Goal: Find specific page/section: Find specific page/section

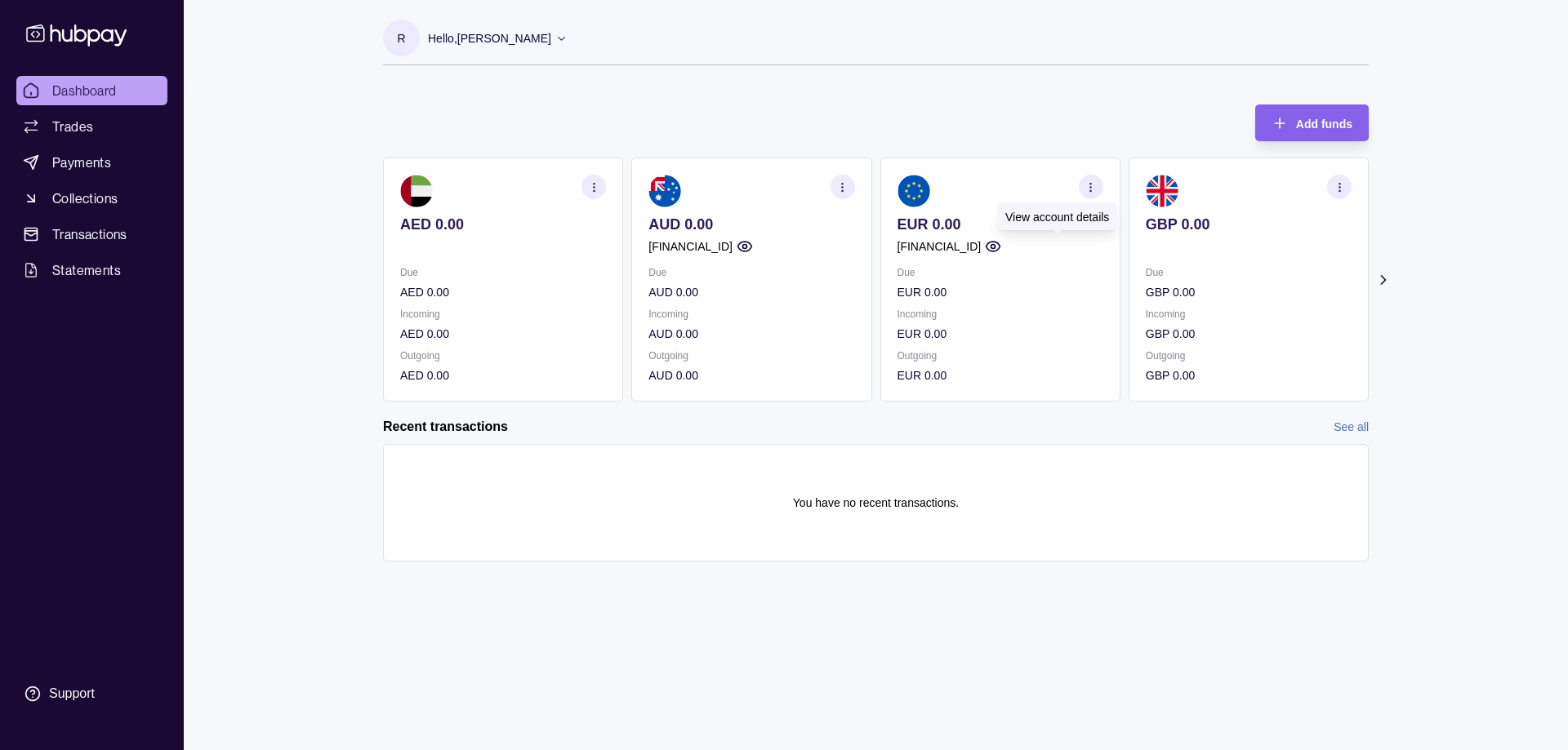
click at [1001, 247] on icon "button" at bounding box center [994, 247] width 17 height 17
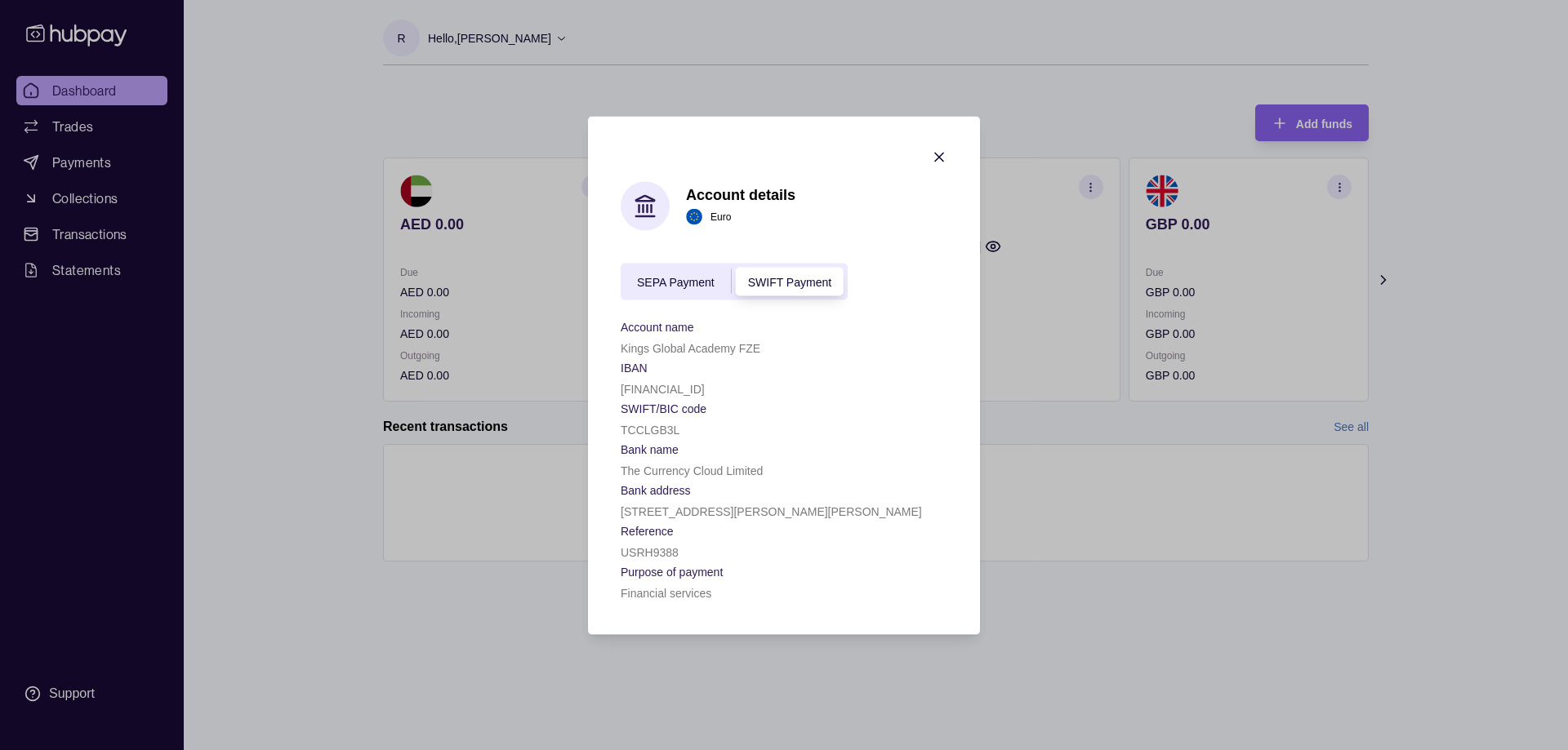
click at [684, 277] on span "SEPA Payment" at bounding box center [676, 282] width 78 height 13
click at [794, 282] on span "SWIFT Payment" at bounding box center [790, 282] width 83 height 13
click at [678, 277] on span "SEPA Payment" at bounding box center [676, 282] width 78 height 13
click at [794, 274] on div "SWIFT Payment" at bounding box center [790, 282] width 116 height 20
click at [705, 273] on div "SEPA Payment" at bounding box center [676, 282] width 111 height 20
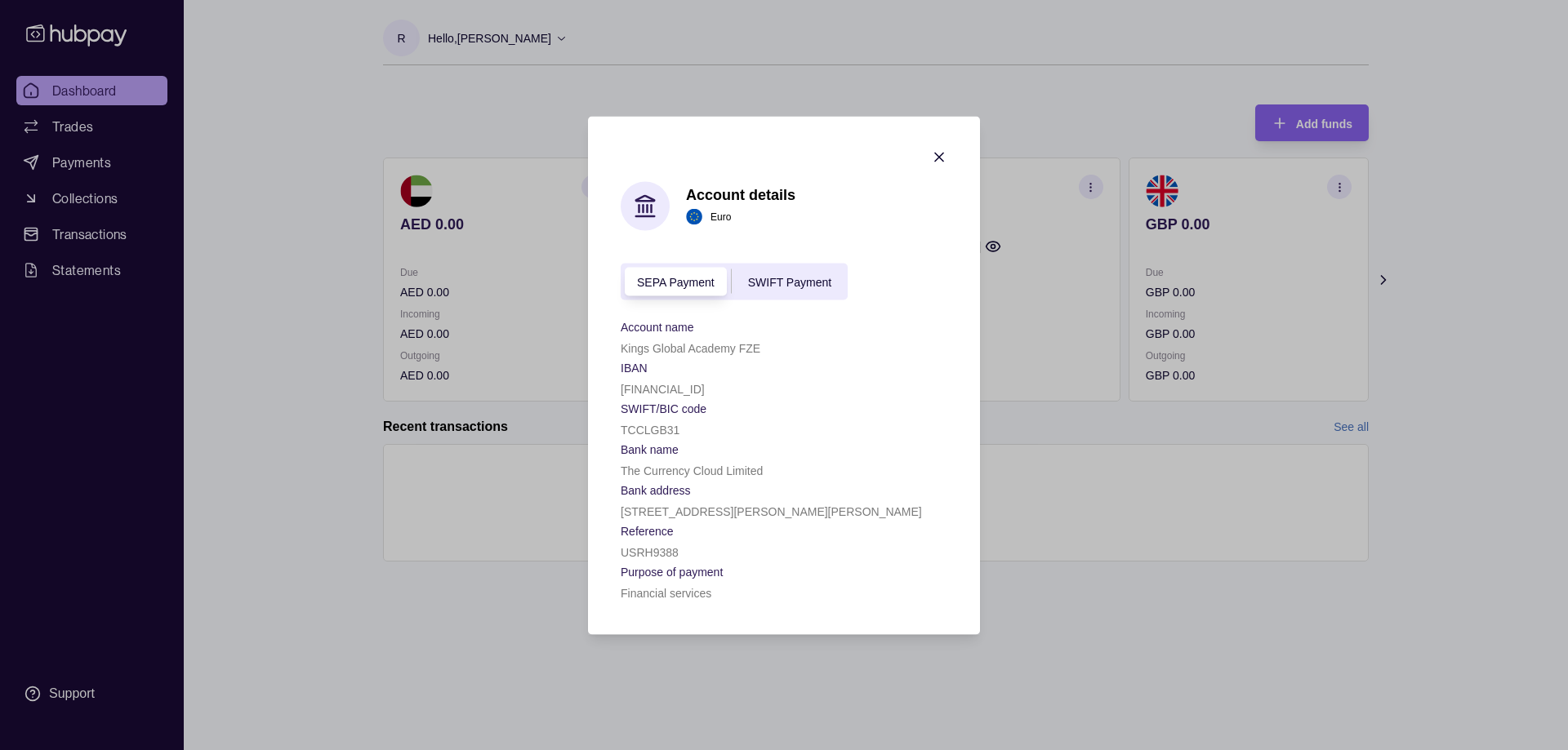
click at [800, 278] on span "SWIFT Payment" at bounding box center [790, 282] width 83 height 13
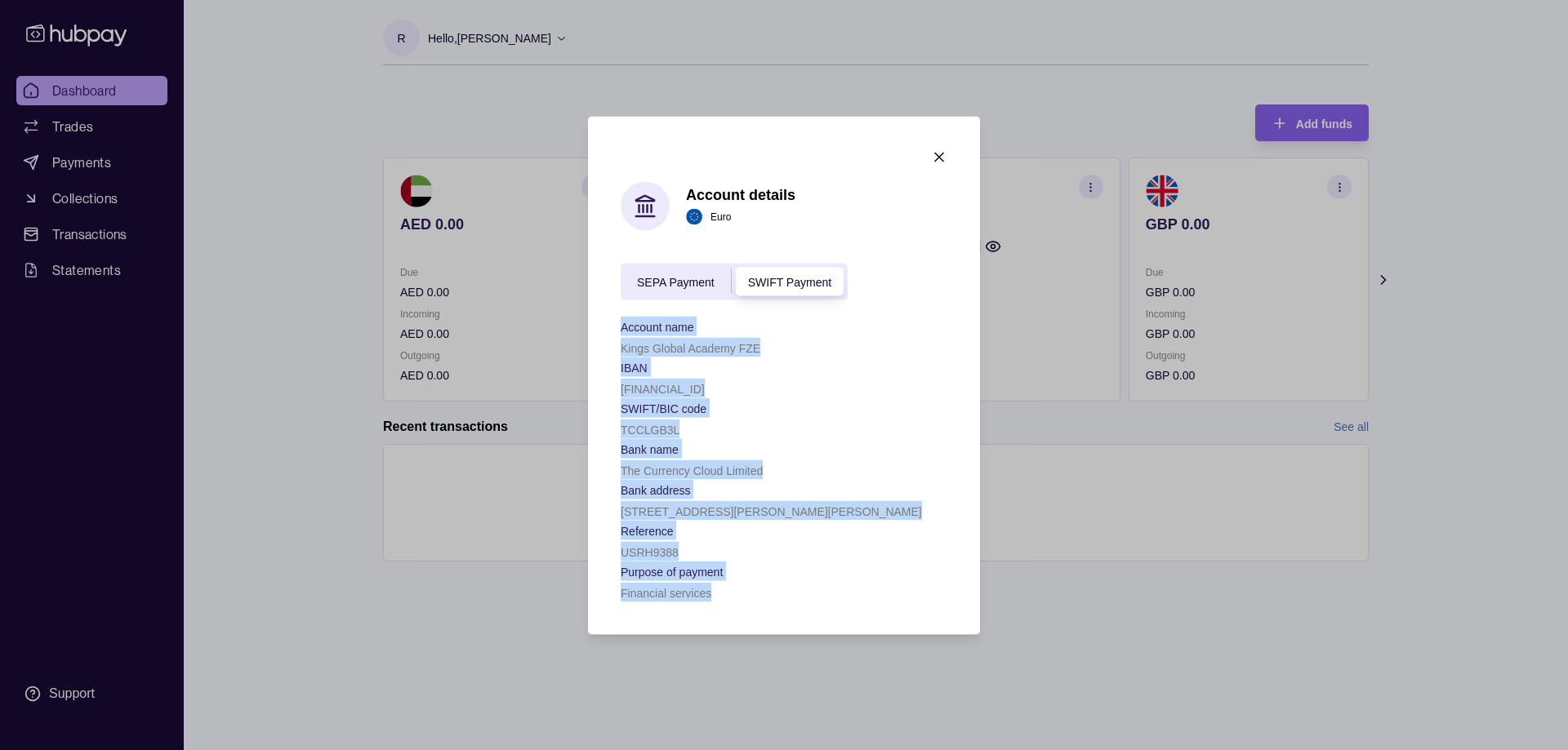
drag, startPoint x: 621, startPoint y: 330, endPoint x: 755, endPoint y: 599, distance: 300.5
click at [755, 599] on div "Account name Kings Global Academy FZE IBAN [FINANCIAL_ID] SWIFT/BIC code [SWIFT…" at bounding box center [784, 459] width 327 height 285
copy div "Account name Kings Global Academy FZE IBAN [FINANCIAL_ID] SWIFT/BIC code [SWIFT…"
click at [942, 158] on icon "button" at bounding box center [939, 157] width 17 height 17
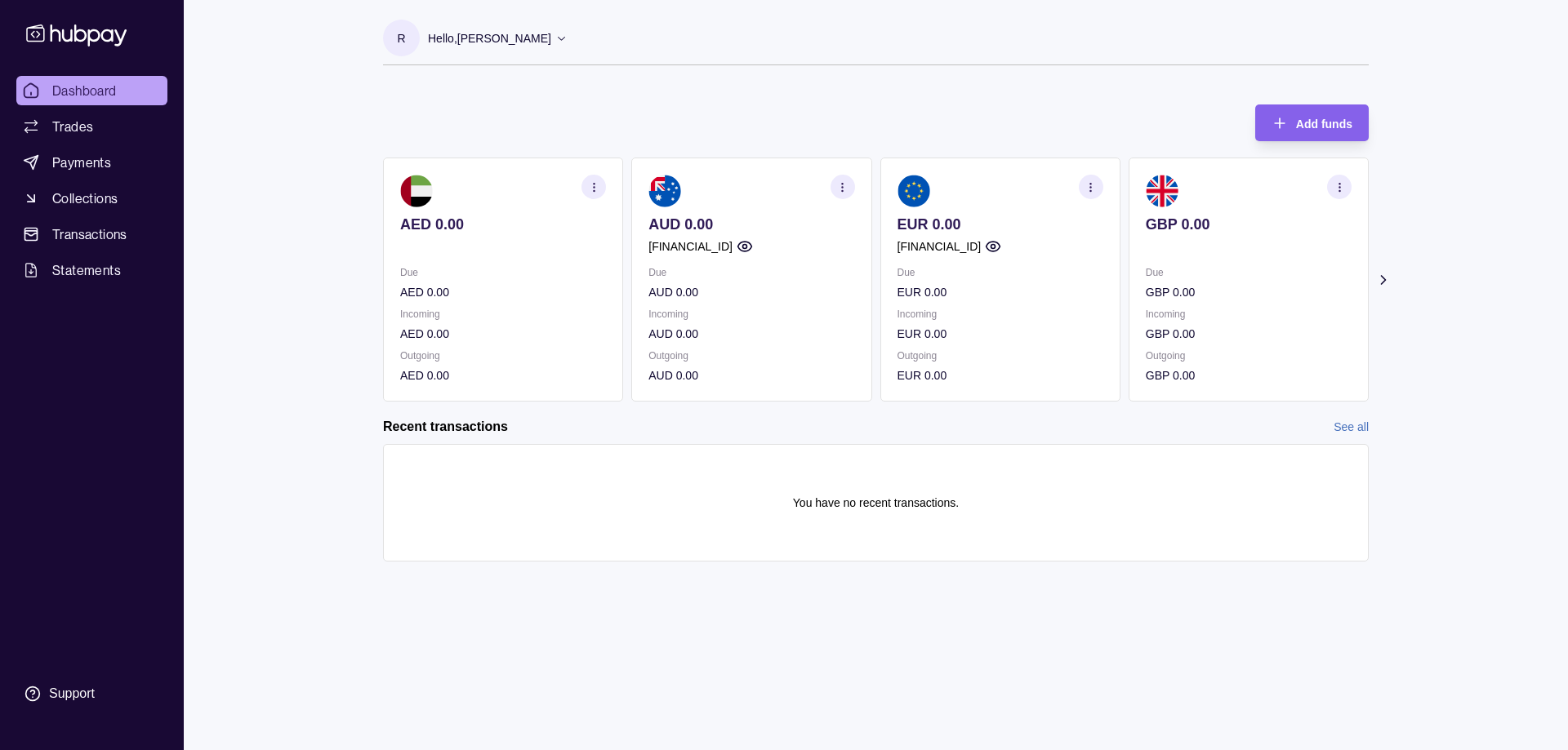
click at [747, 246] on circle "button" at bounding box center [744, 247] width 4 height 4
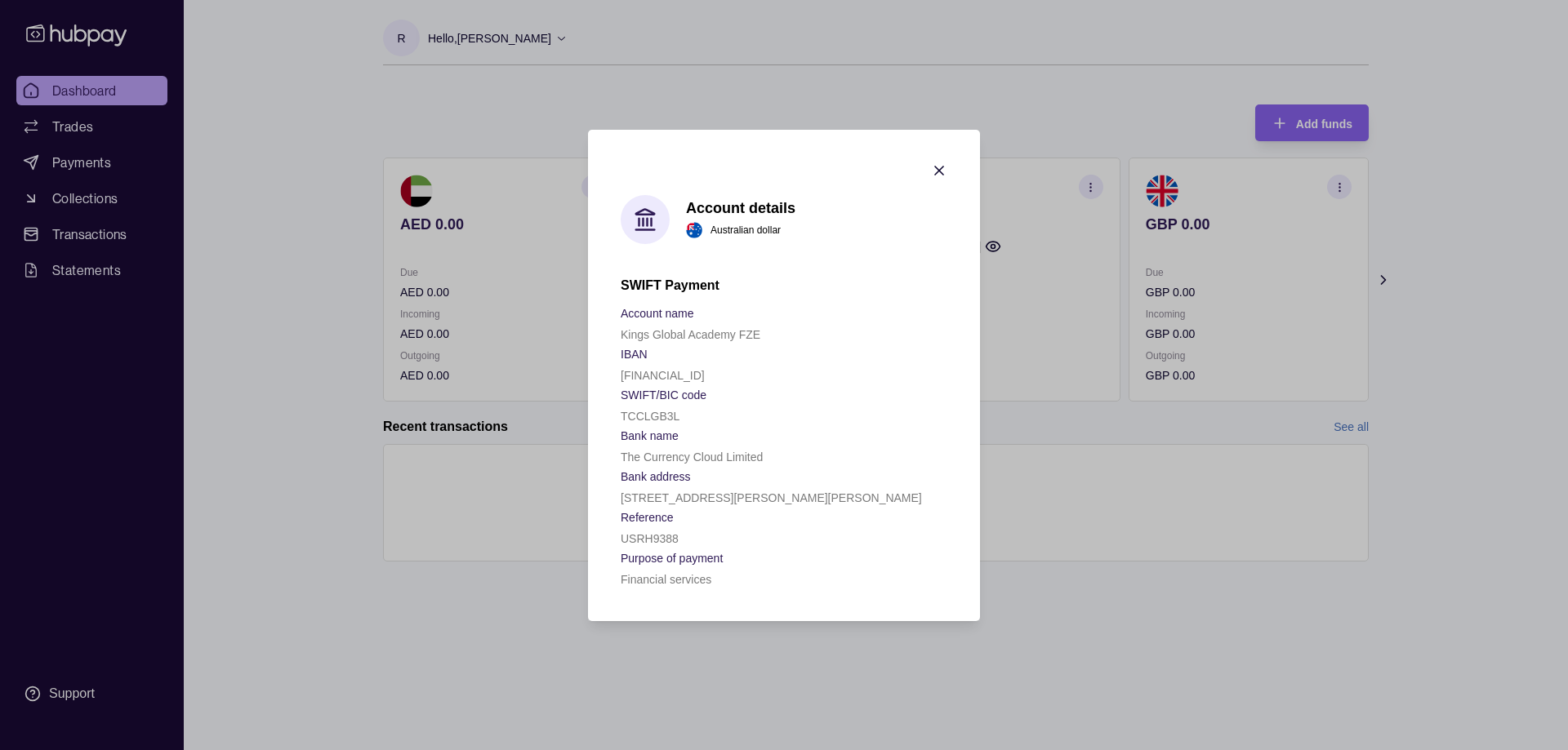
click at [943, 170] on icon "button" at bounding box center [939, 171] width 17 height 17
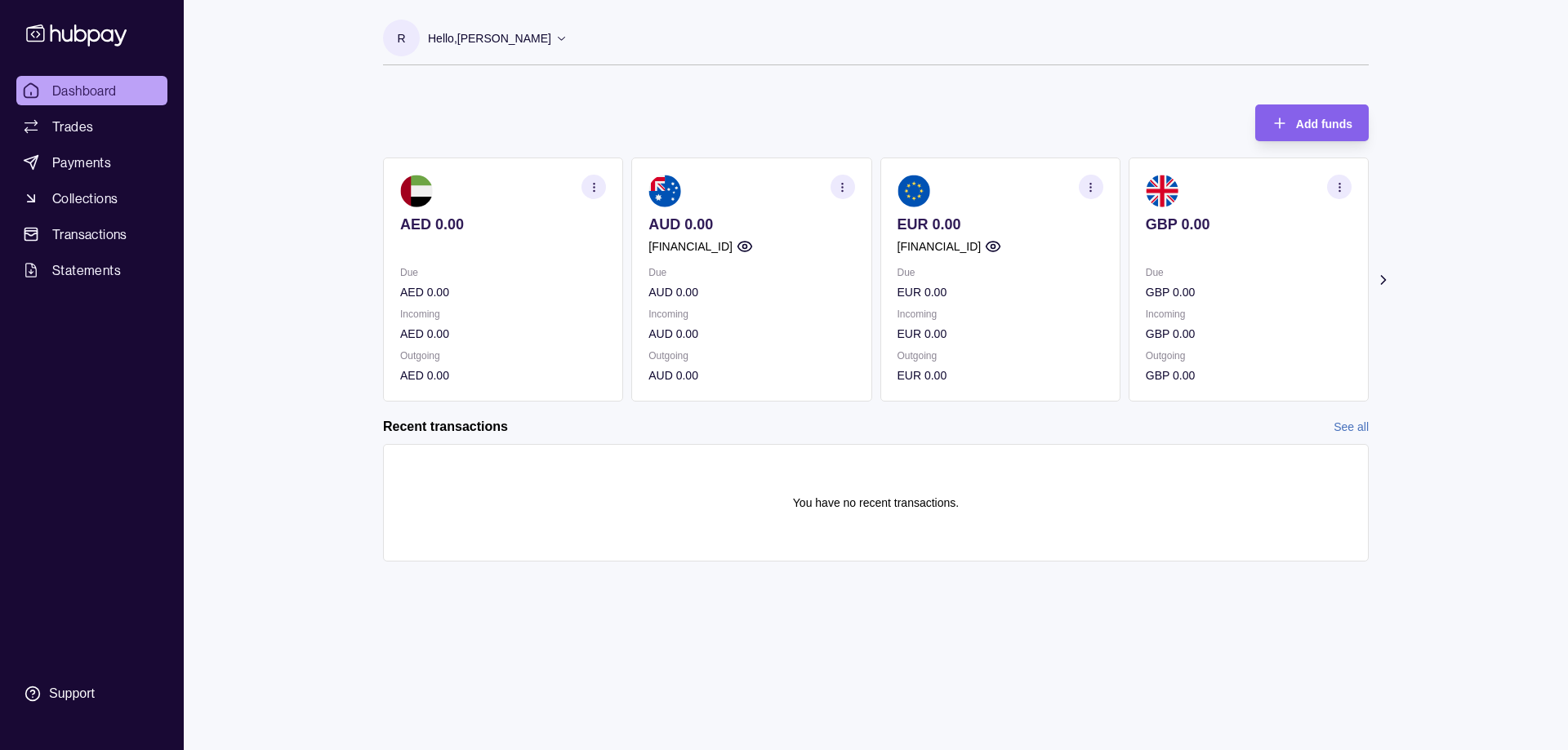
click at [596, 182] on icon "button" at bounding box center [594, 187] width 12 height 12
click at [501, 224] on link "View account details" at bounding box center [481, 228] width 104 height 18
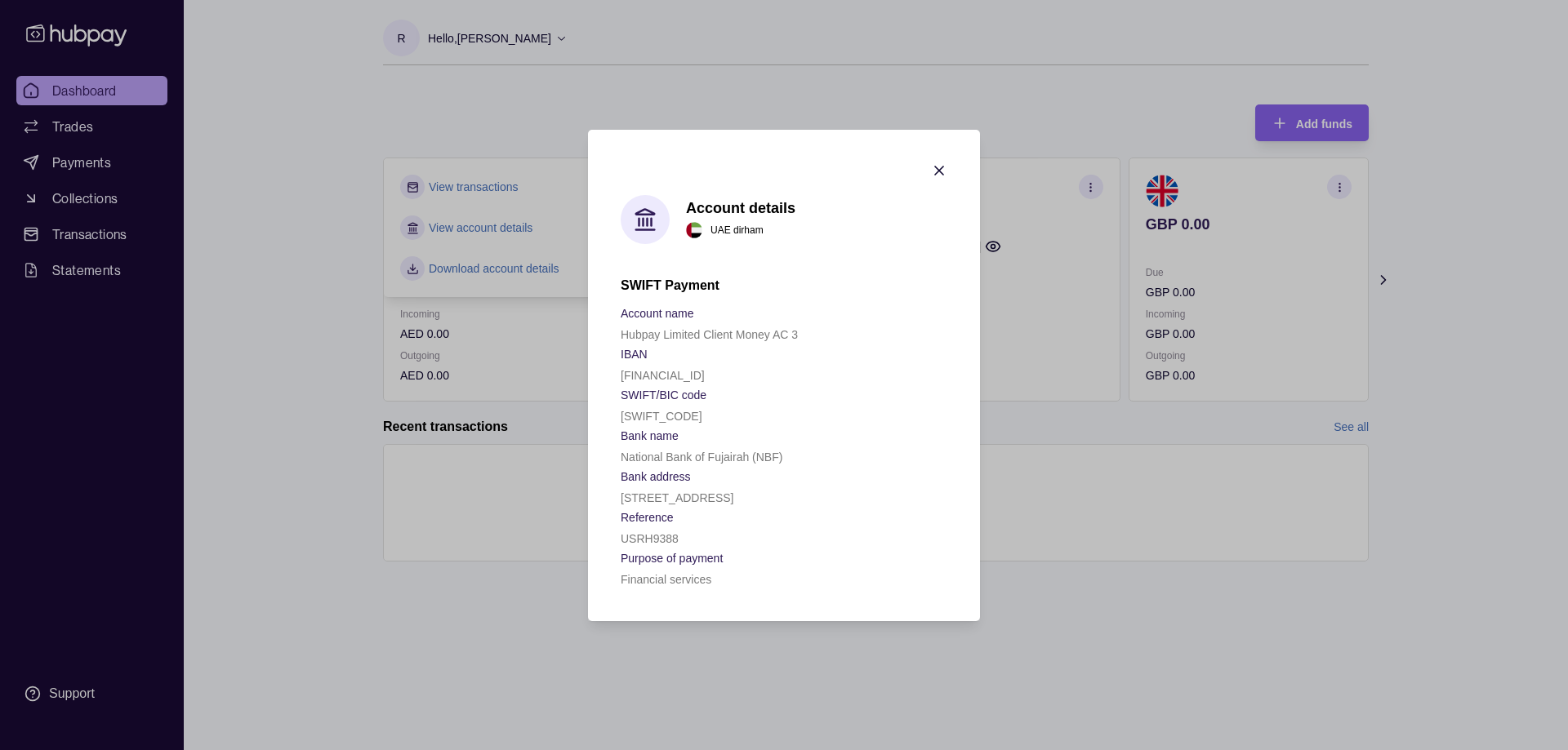
click at [939, 169] on icon "button" at bounding box center [939, 171] width 17 height 17
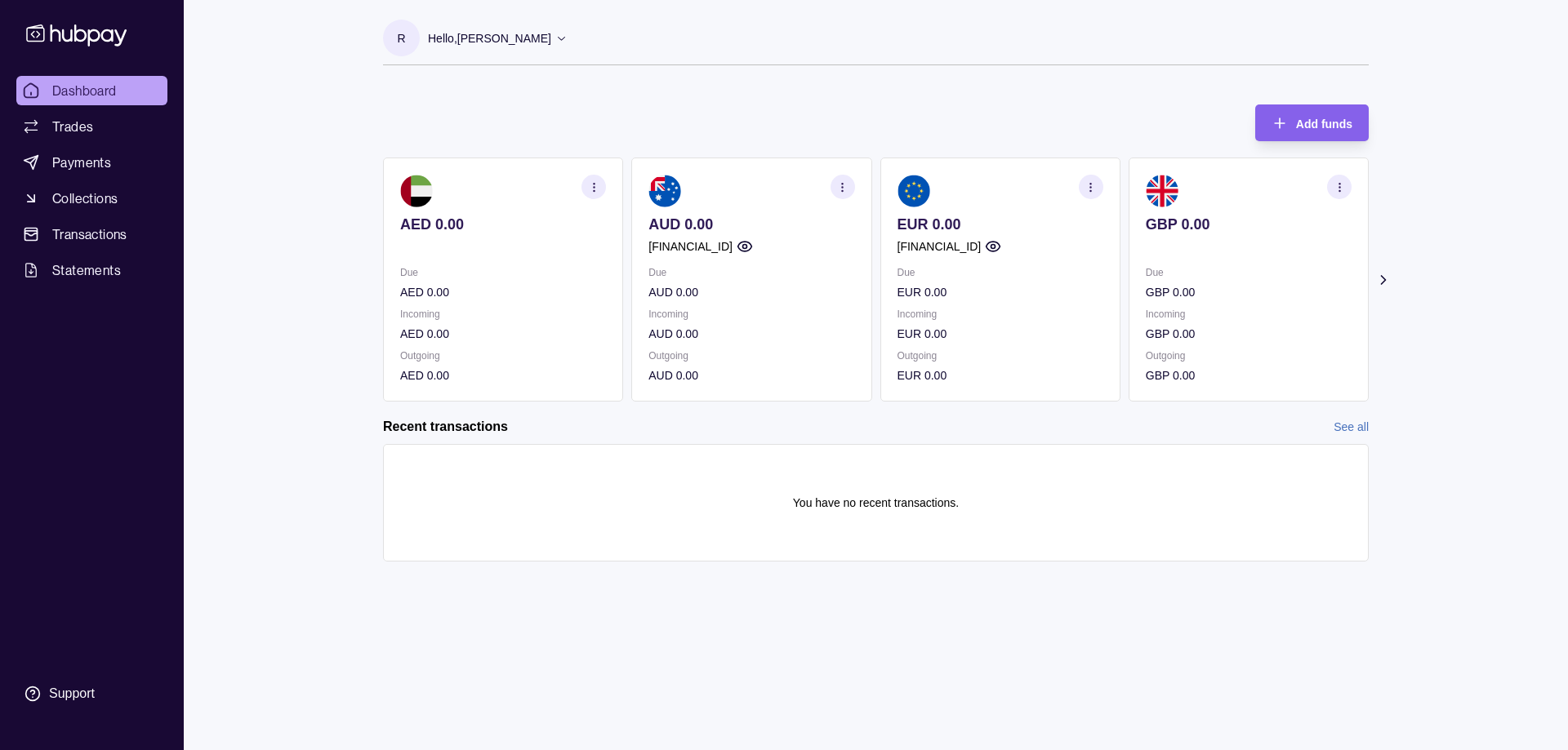
click at [1387, 276] on icon at bounding box center [1384, 281] width 17 height 17
